Goal: Task Accomplishment & Management: Manage account settings

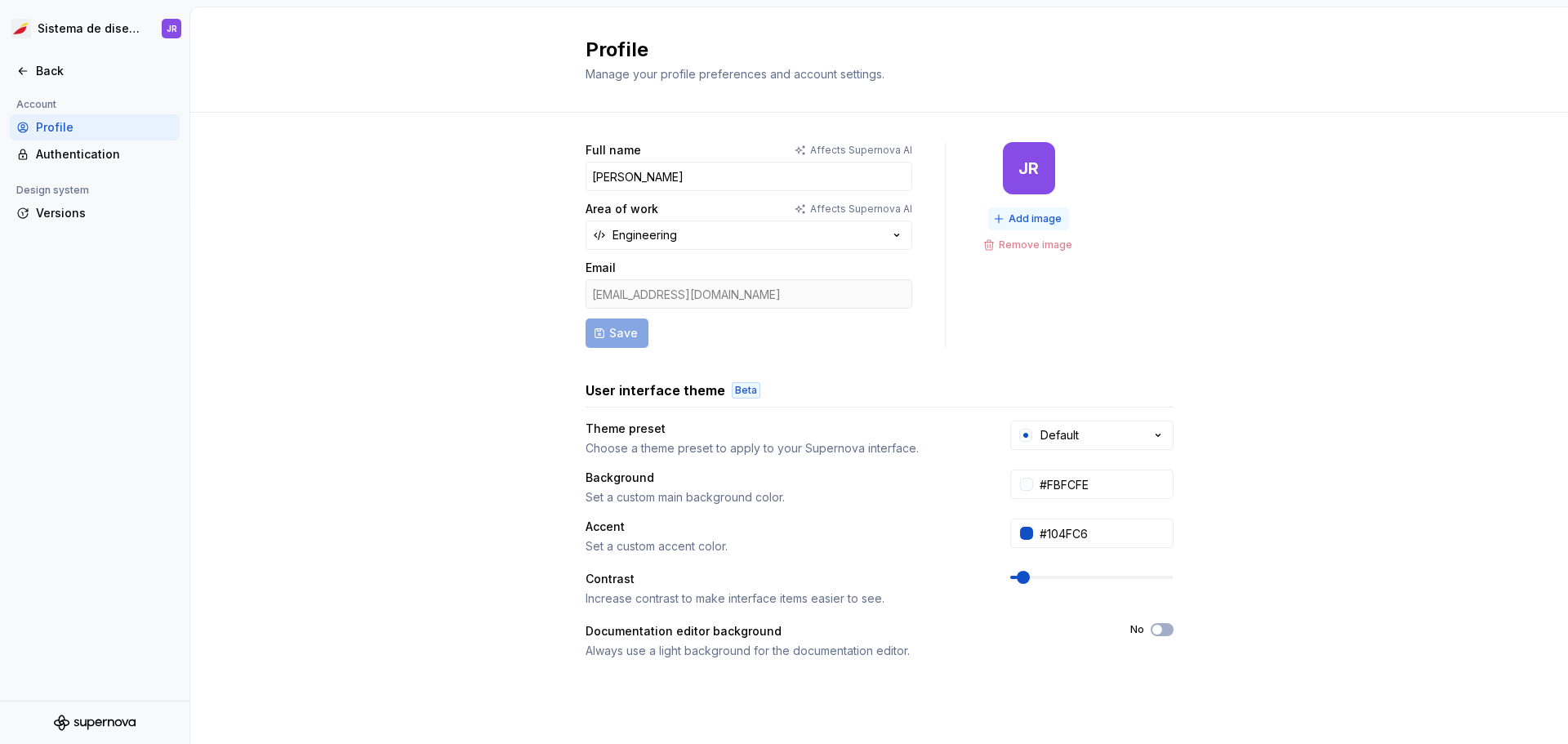
click at [1018, 220] on span "Add image" at bounding box center [1035, 219] width 53 height 13
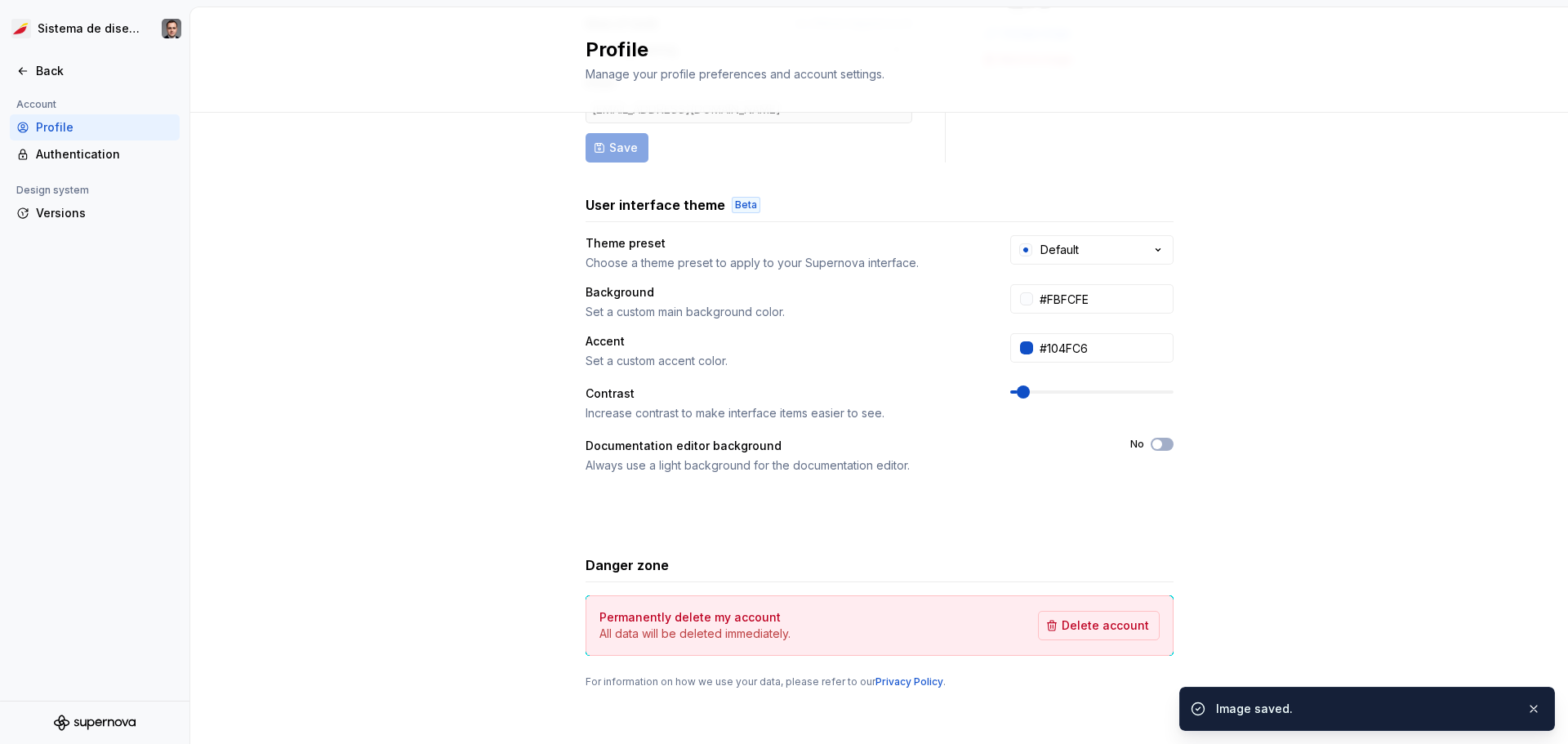
scroll to position [192, 0]
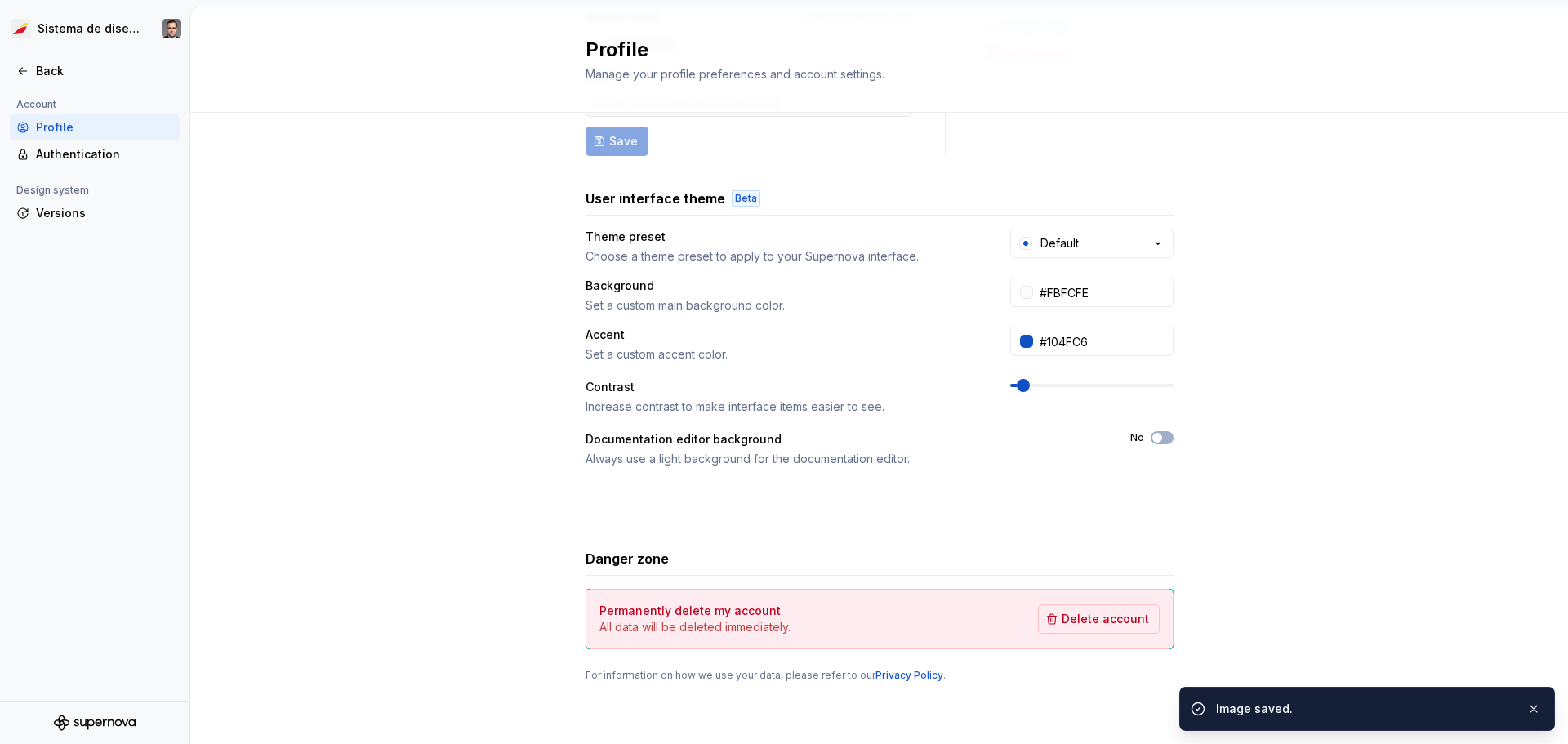
click at [413, 644] on div "Full name Affects Supernova AI [PERSON_NAME] Area of work Affects Supernova AI …" at bounding box center [878, 332] width 1377 height 823
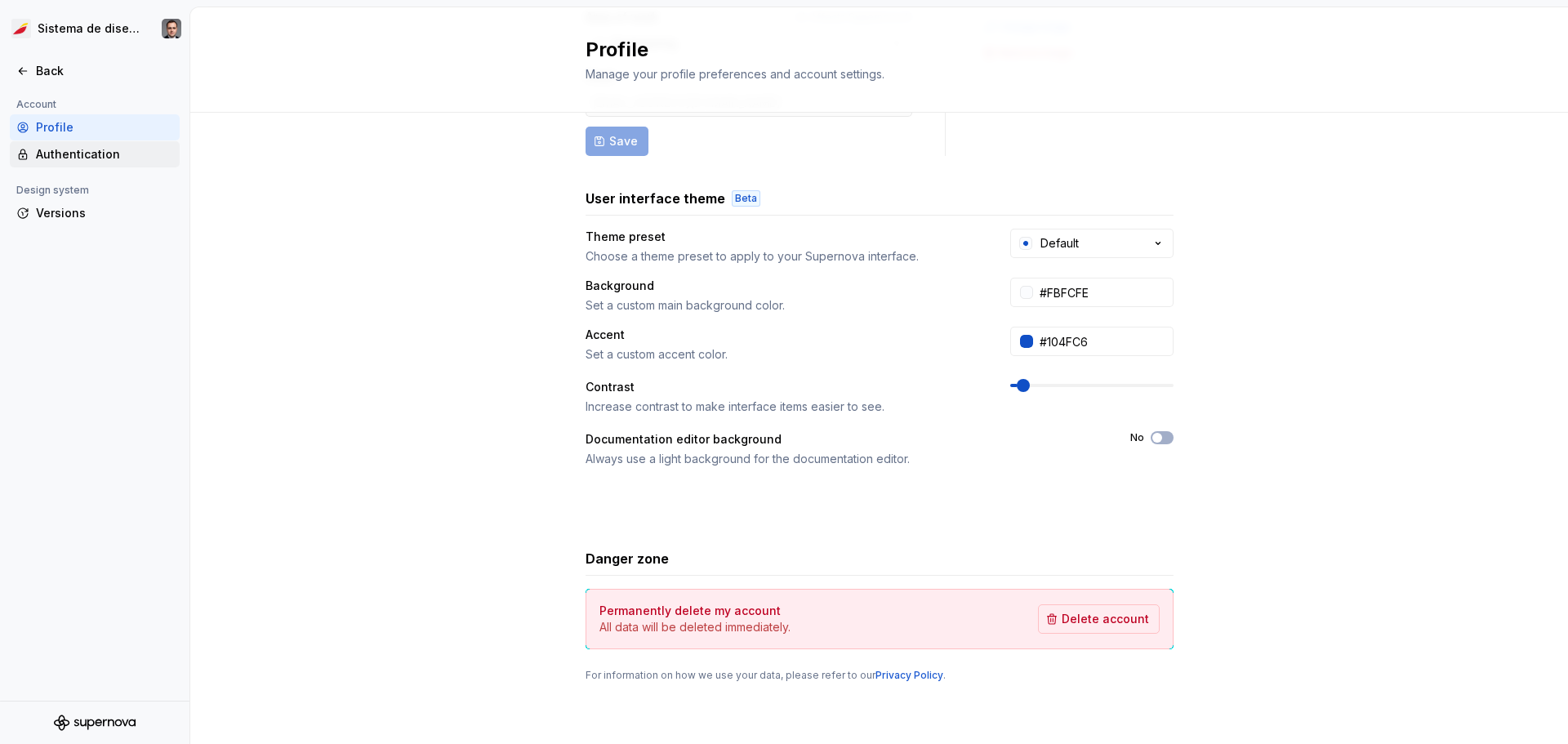
click at [71, 153] on div "Authentication" at bounding box center [104, 155] width 137 height 16
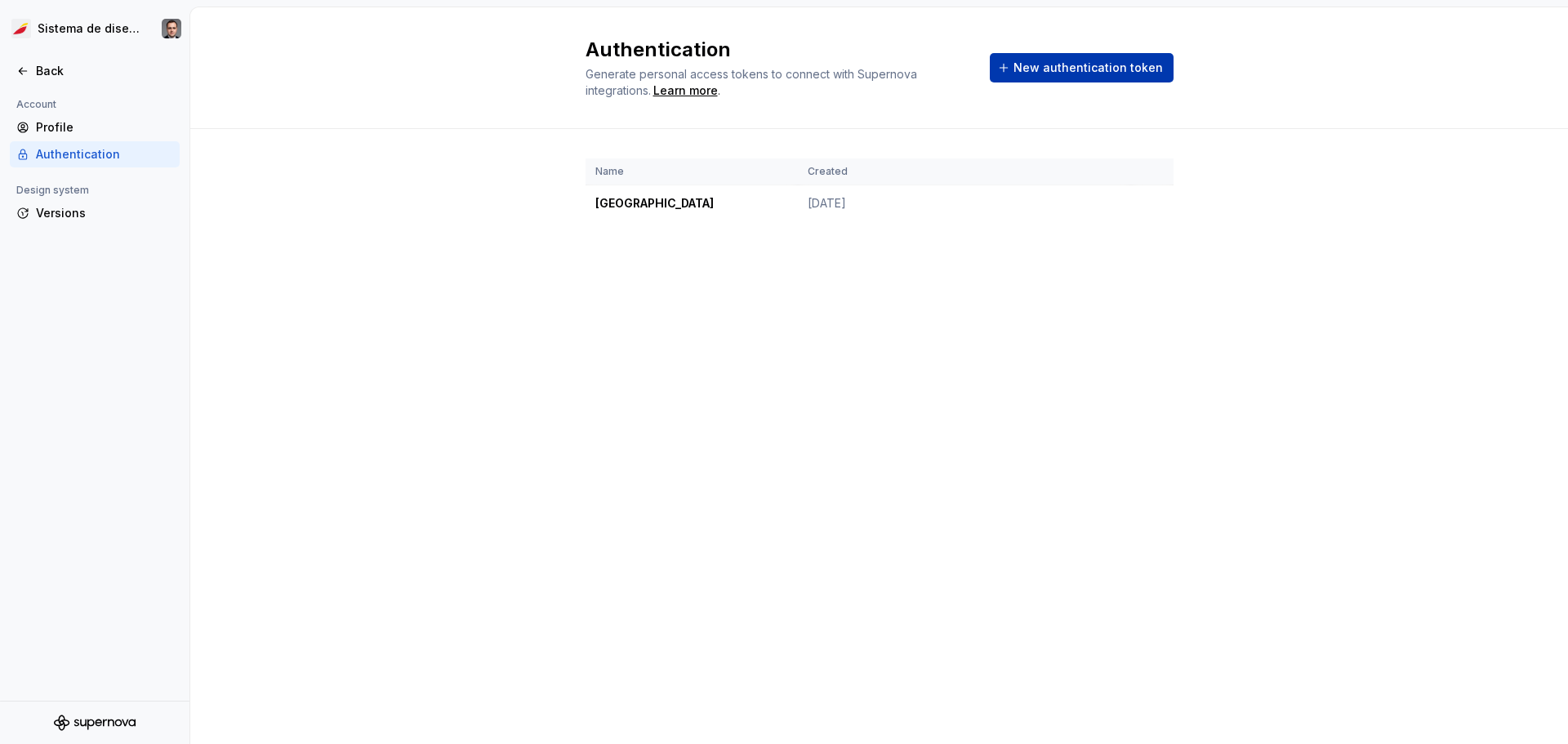
click at [1057, 71] on span "New authentication token" at bounding box center [1088, 67] width 150 height 16
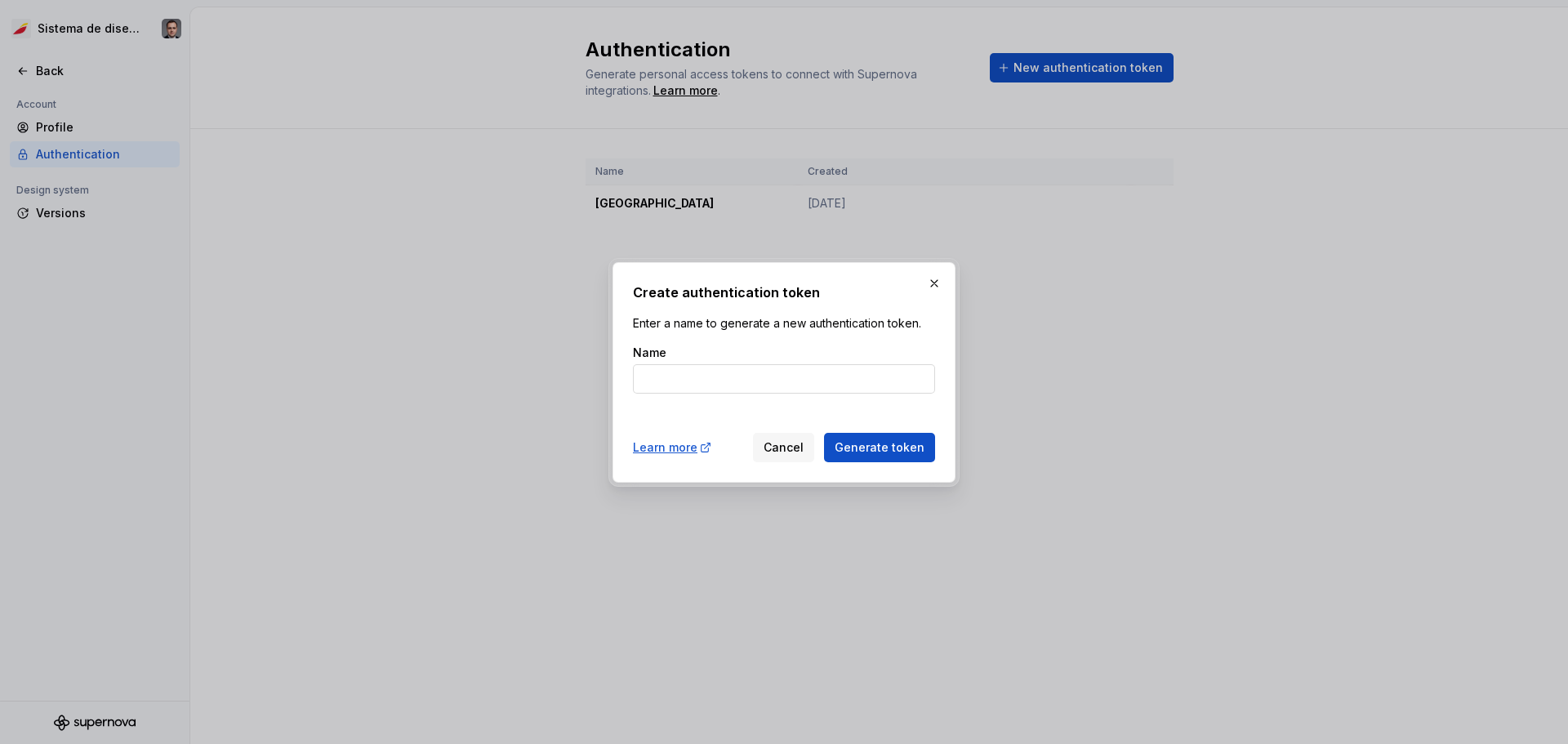
click at [778, 381] on input "Name" at bounding box center [784, 379] width 302 height 30
type input "[PERSON_NAME]"
click at [897, 451] on span "Generate token" at bounding box center [879, 447] width 90 height 16
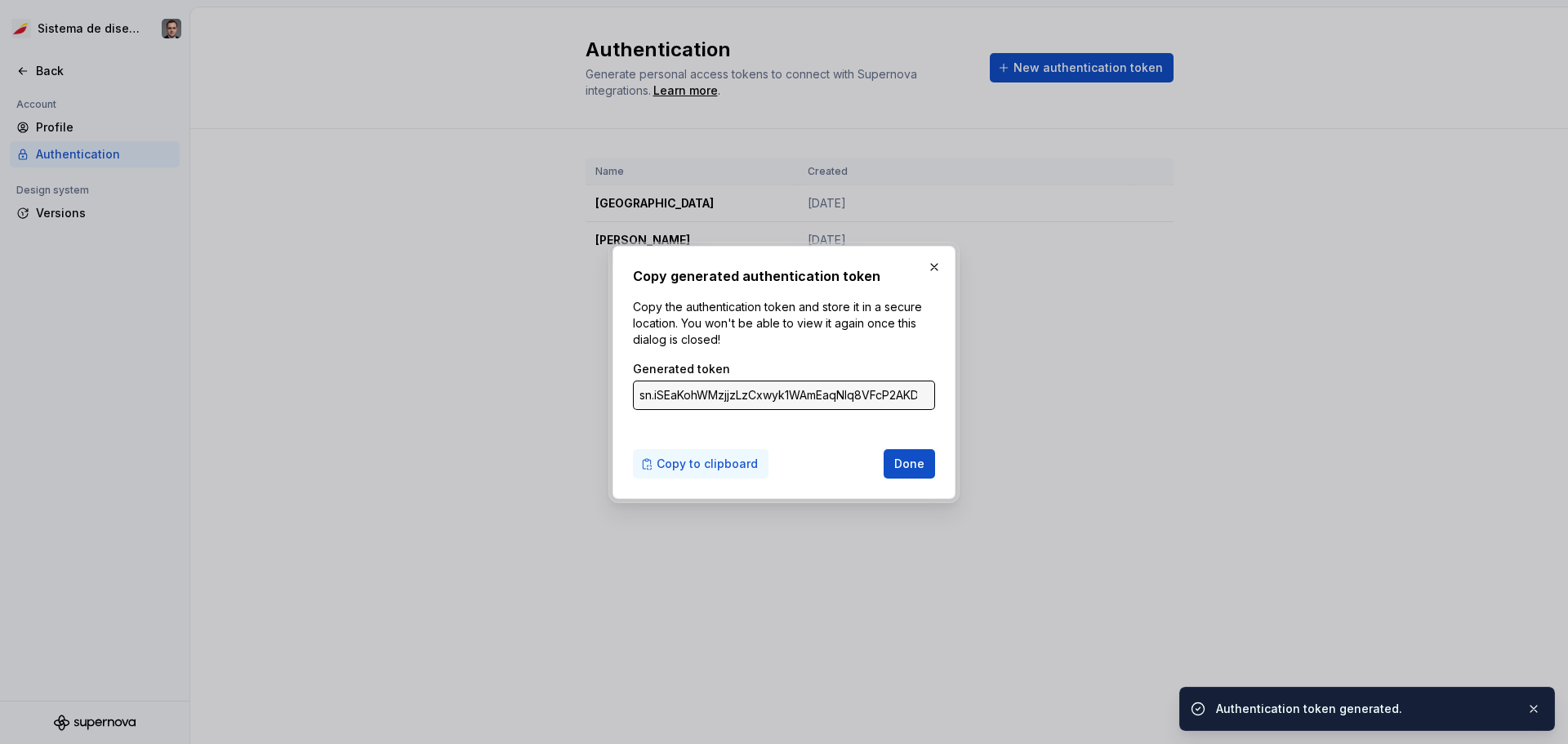
click at [712, 467] on span "Copy to clipboard" at bounding box center [706, 464] width 101 height 16
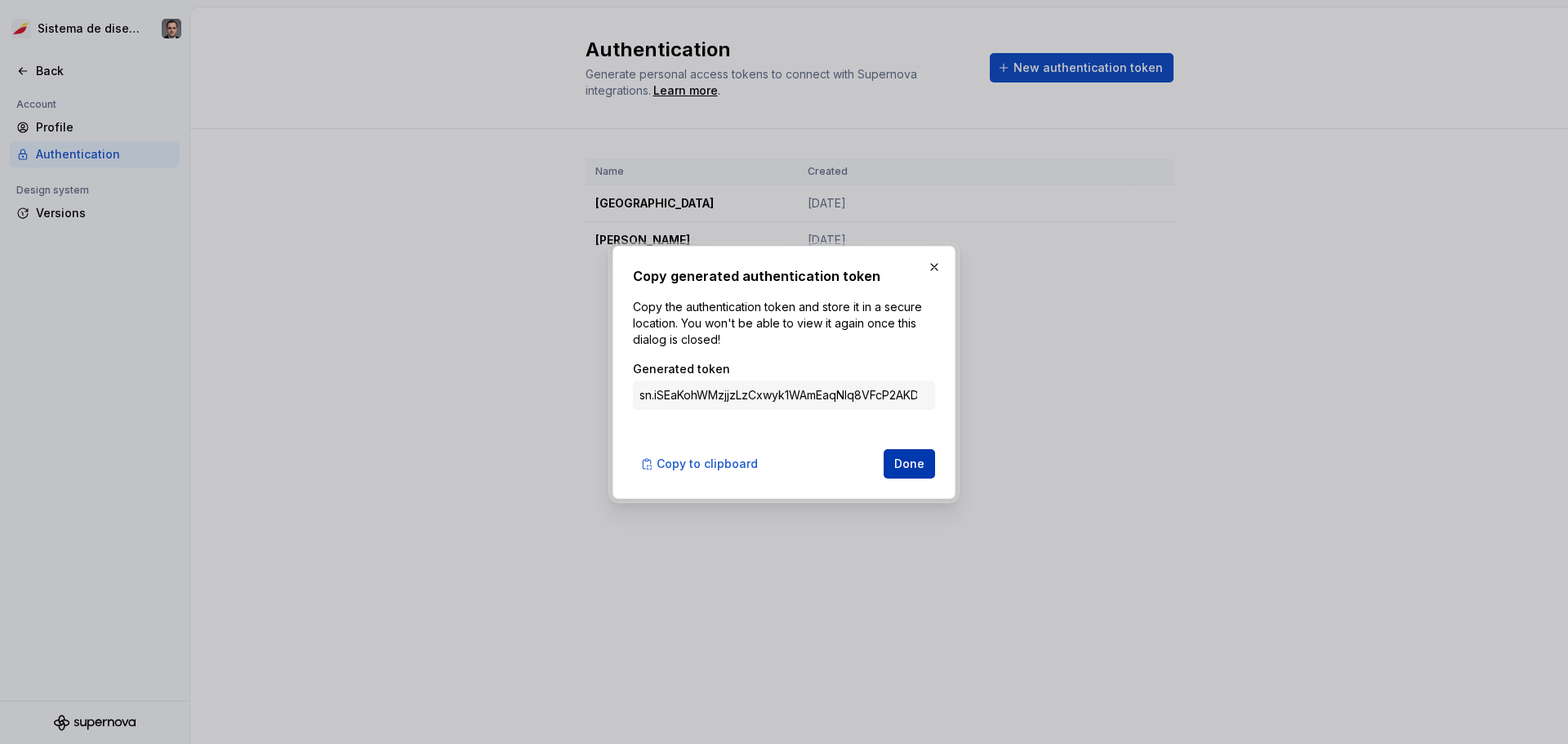
click at [905, 470] on span "Done" at bounding box center [909, 464] width 30 height 16
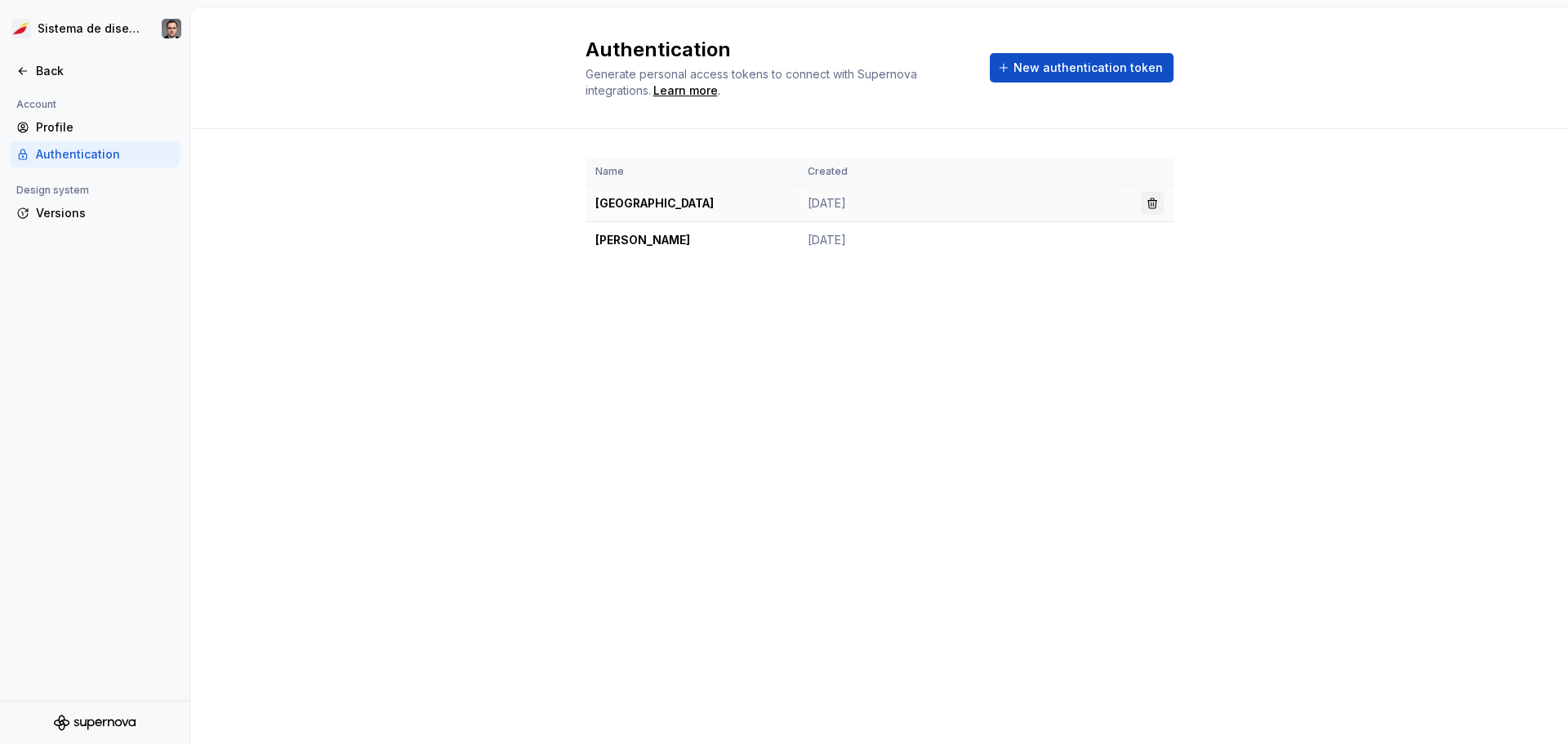
click at [1151, 202] on button "button" at bounding box center [1152, 203] width 23 height 23
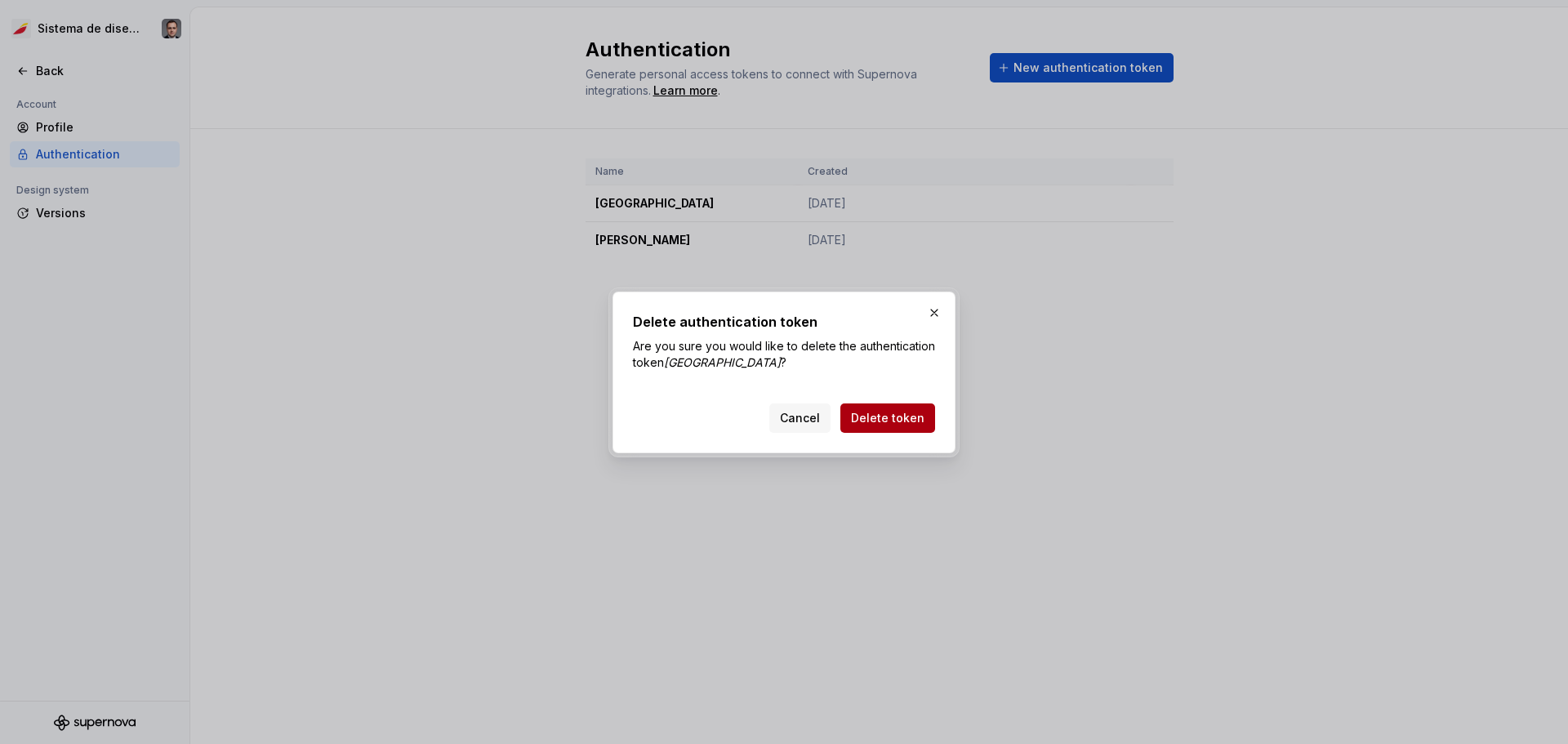
click at [916, 418] on span "Delete token" at bounding box center [887, 418] width 73 height 16
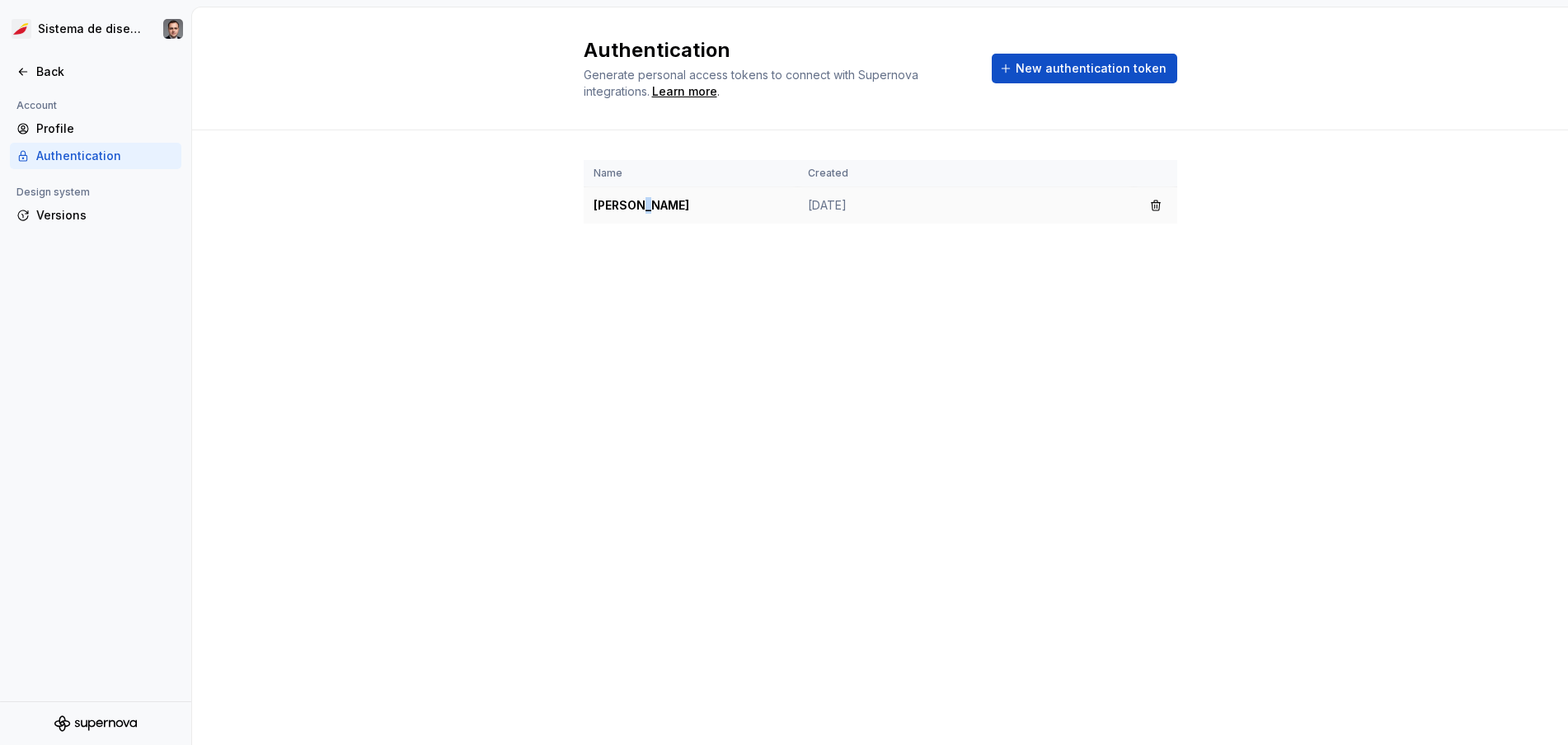
drag, startPoint x: 638, startPoint y: 211, endPoint x: 648, endPoint y: 211, distance: 10.0
click at [648, 211] on td "[PERSON_NAME]" at bounding box center [691, 205] width 214 height 37
